Goal: Information Seeking & Learning: Find specific page/section

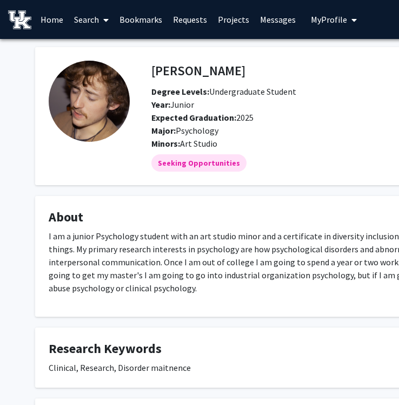
scroll to position [82, 0]
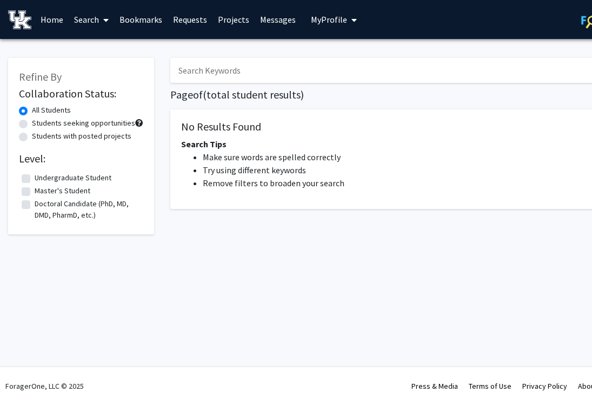
click at [87, 22] on link "Search" at bounding box center [91, 20] width 45 height 38
click at [104, 70] on span "Students" at bounding box center [102, 72] width 66 height 22
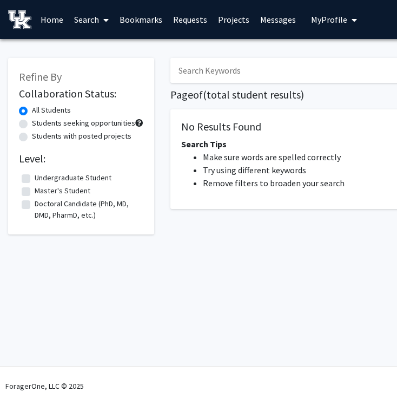
click at [89, 18] on link "Search" at bounding box center [91, 20] width 45 height 38
click at [101, 65] on span "Students" at bounding box center [102, 72] width 66 height 22
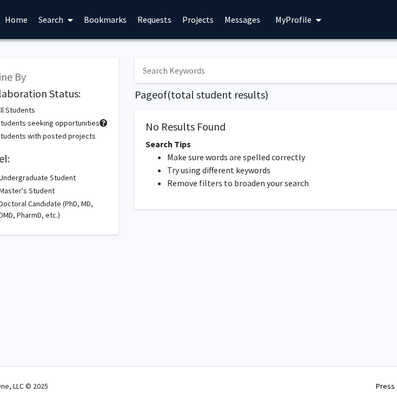
scroll to position [0, 43]
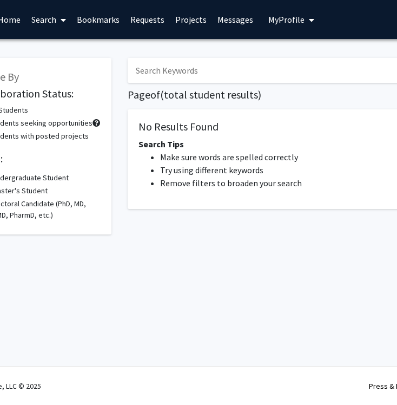
click at [183, 70] on input "Search Keywords" at bounding box center [340, 70] width 425 height 25
type input "[PERSON_NAME]"
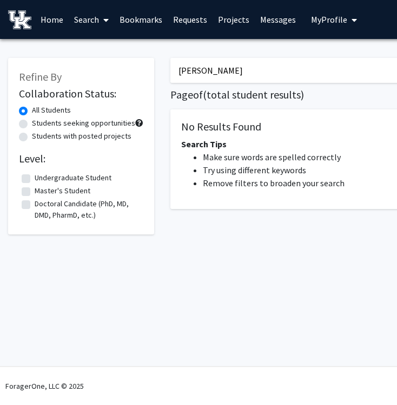
click at [89, 15] on link "Search" at bounding box center [91, 20] width 45 height 38
click at [100, 65] on span "Students" at bounding box center [102, 72] width 66 height 22
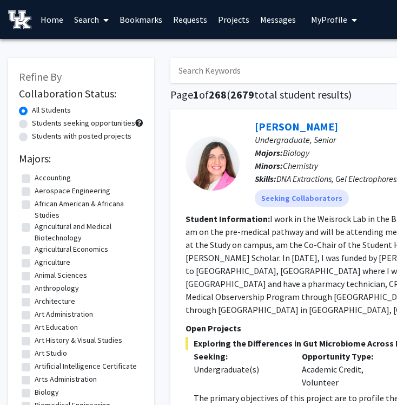
click at [210, 72] on input "Search Keywords" at bounding box center [382, 70] width 425 height 25
type input "[PERSON_NAME]"
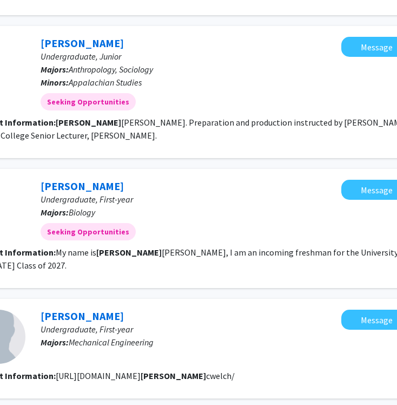
scroll to position [220, 252]
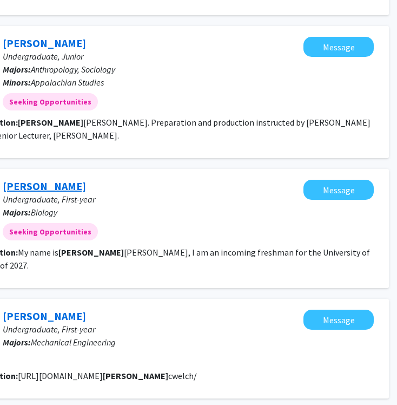
click at [57, 179] on link "[PERSON_NAME]" at bounding box center [44, 186] width 83 height 14
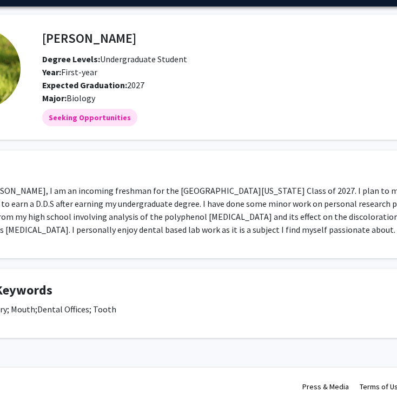
scroll to position [32, 122]
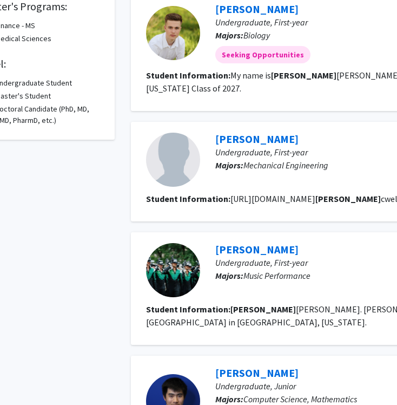
scroll to position [0, 39]
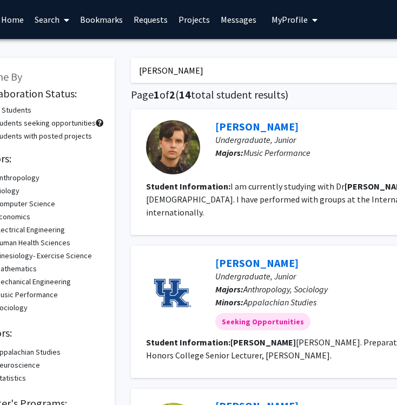
click at [178, 70] on input "[PERSON_NAME]" at bounding box center [343, 70] width 425 height 25
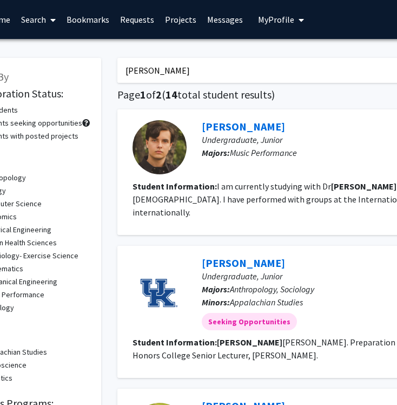
scroll to position [0, 0]
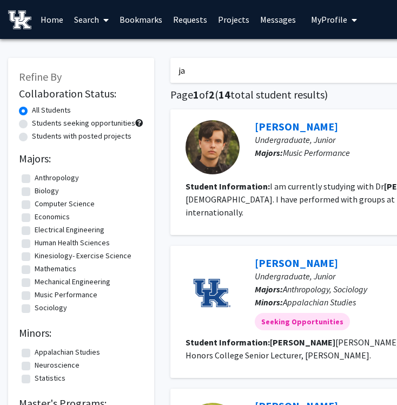
type input "j"
click at [89, 14] on link "Search" at bounding box center [91, 20] width 45 height 38
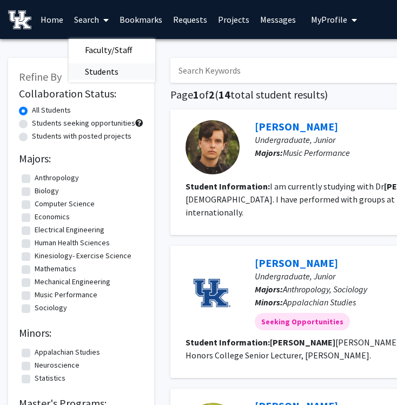
click at [116, 67] on span "Students" at bounding box center [102, 72] width 66 height 22
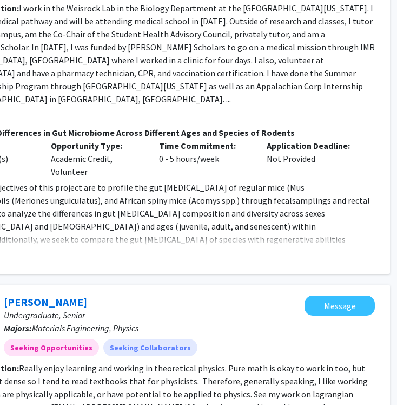
scroll to position [0, 251]
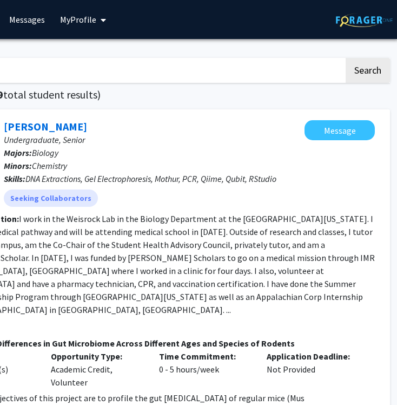
click at [113, 69] on input "Search Keywords" at bounding box center [131, 70] width 425 height 25
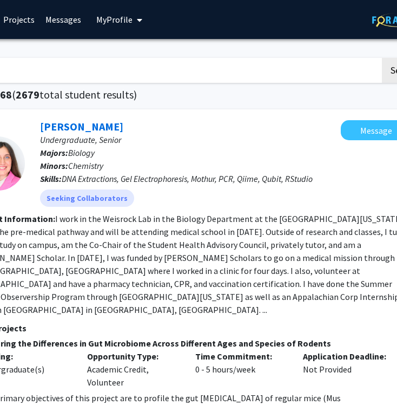
scroll to position [0, 183]
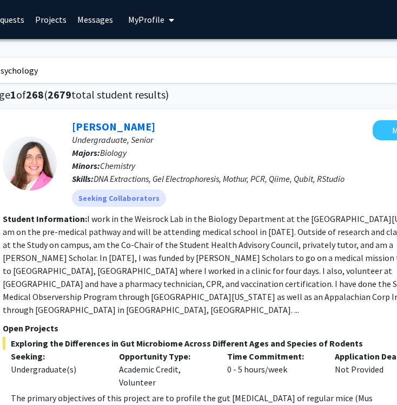
type input "psychology"
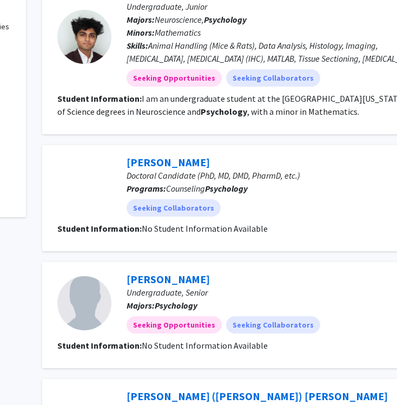
scroll to position [656, 128]
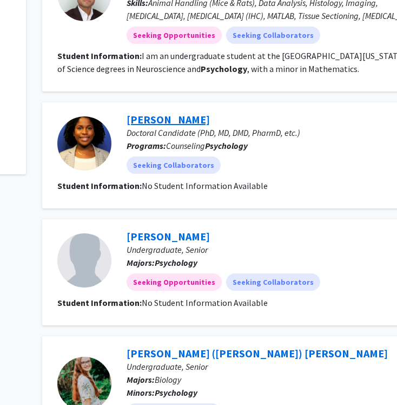
click at [173, 113] on link "[PERSON_NAME]" at bounding box center [168, 120] width 83 height 14
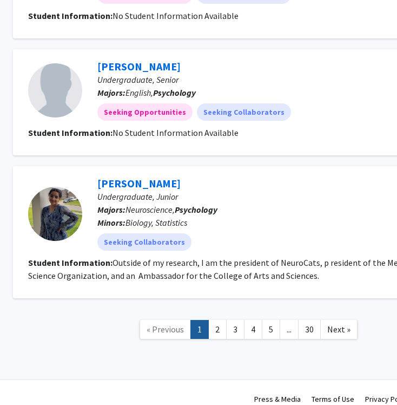
scroll to position [1202, 158]
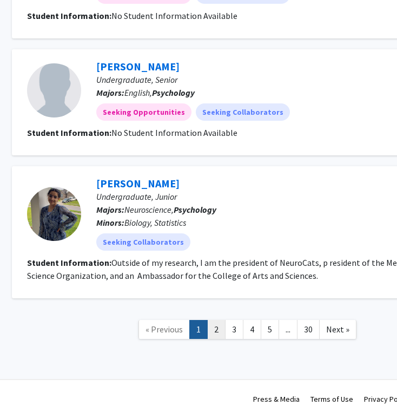
click at [215, 320] on link "2" at bounding box center [216, 329] width 18 height 19
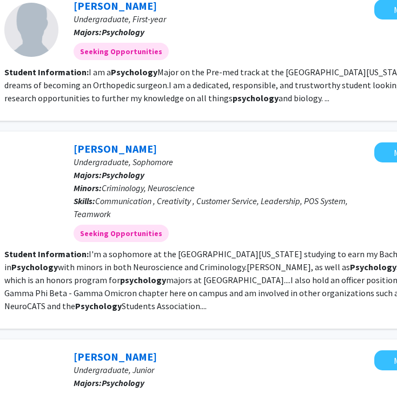
scroll to position [883, 181]
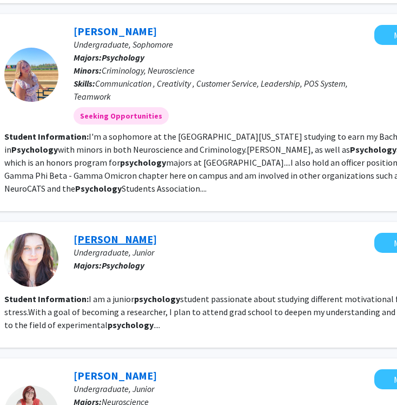
click at [103, 232] on link "[PERSON_NAME]" at bounding box center [115, 239] width 83 height 14
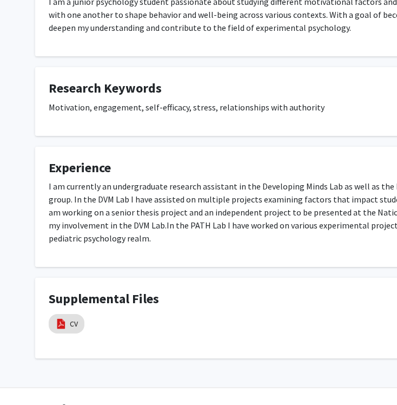
scroll to position [292, 0]
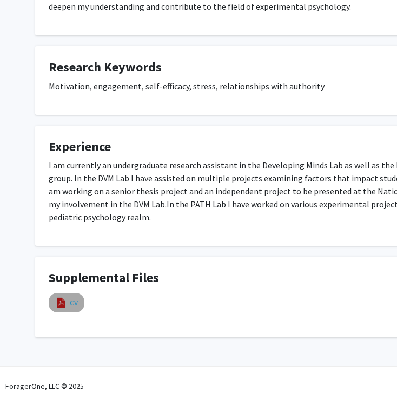
click at [72, 303] on link "CV" at bounding box center [74, 302] width 8 height 11
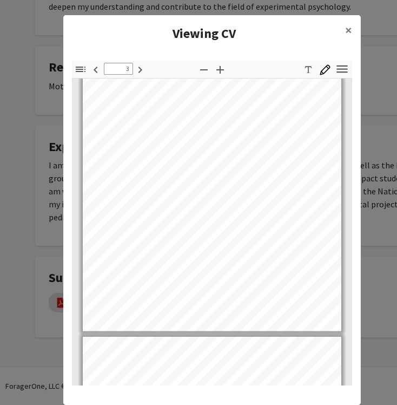
scroll to position [541, 0]
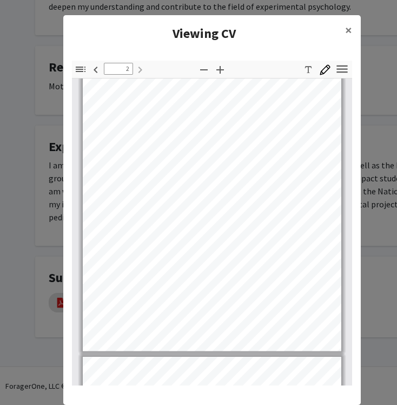
type input "1"
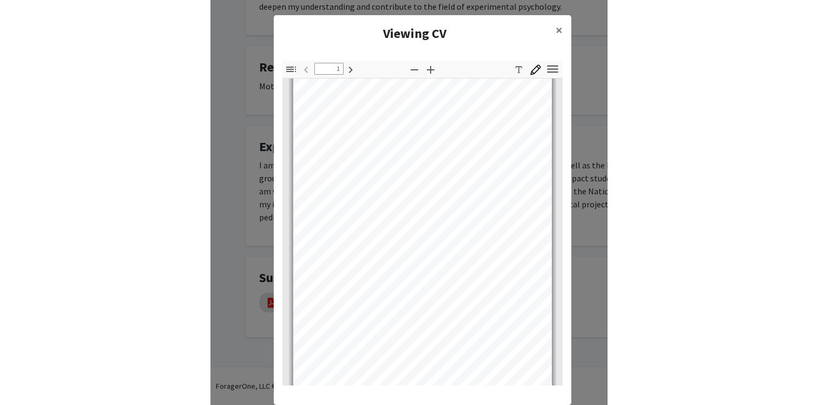
scroll to position [0, 0]
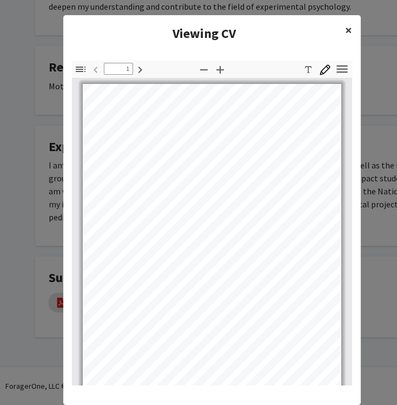
click at [345, 31] on button "×" at bounding box center [348, 30] width 24 height 30
